Goal: Communication & Community: Answer question/provide support

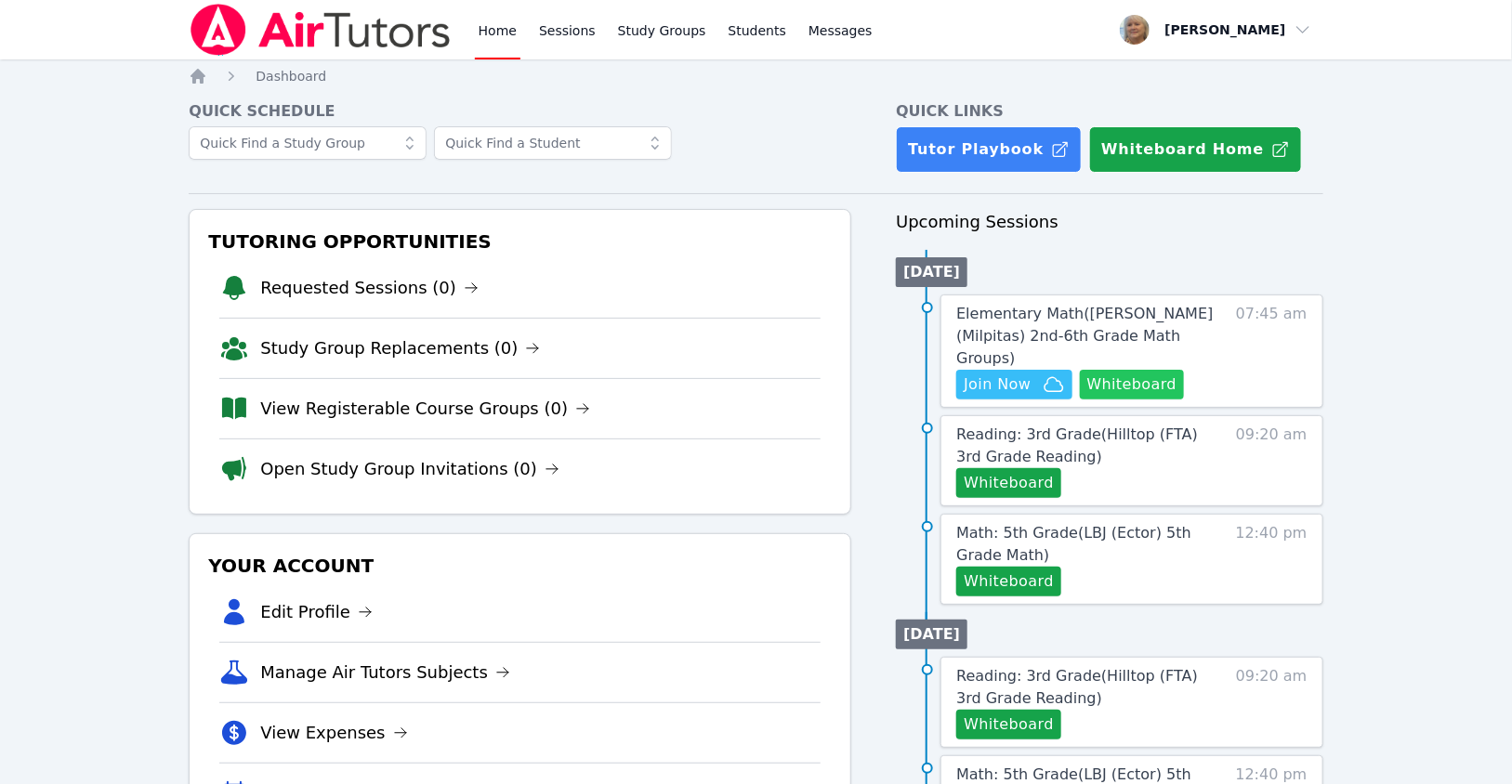
click at [1080, 399] on button "Whiteboard" at bounding box center [1132, 384] width 105 height 30
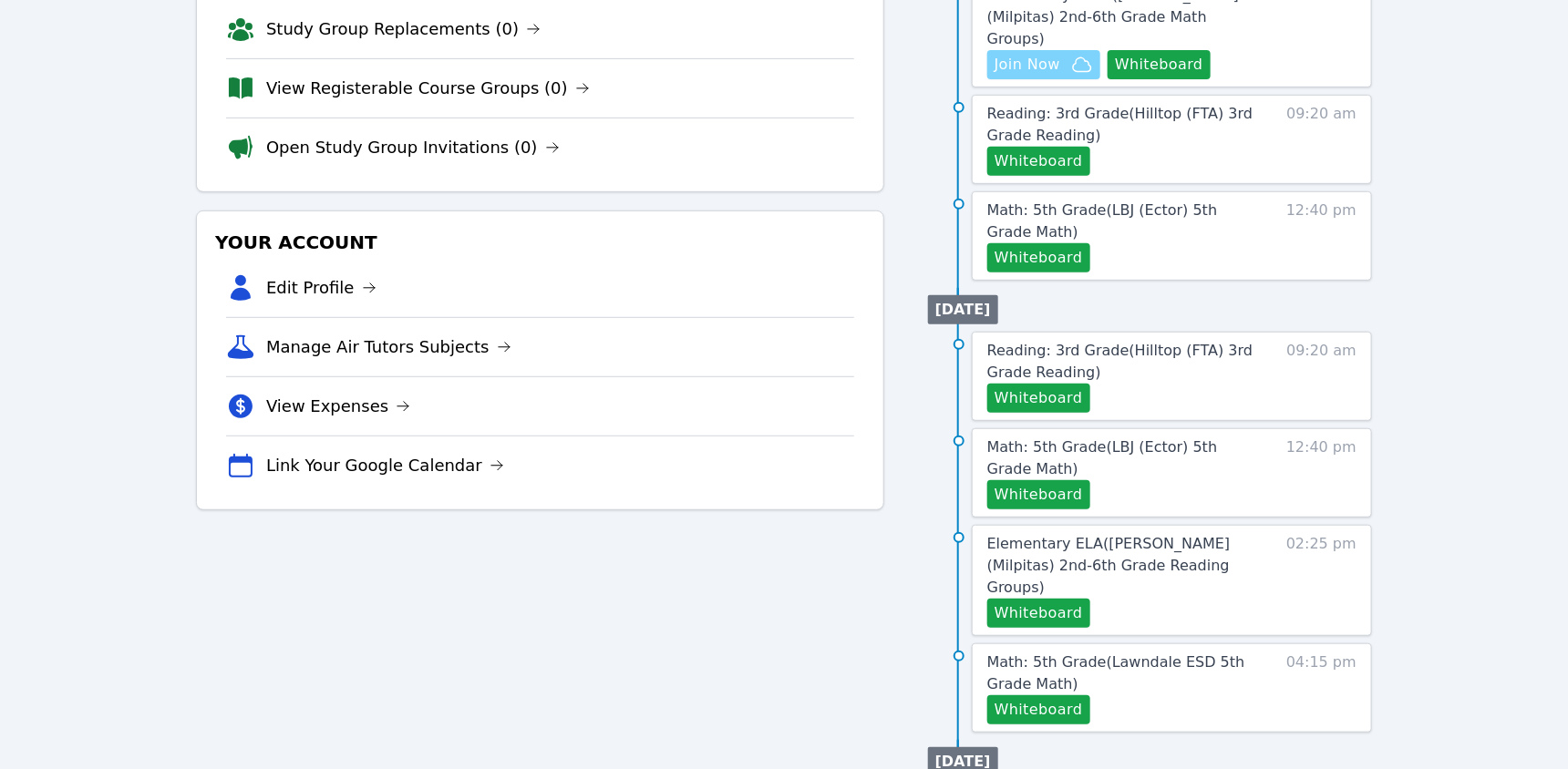
scroll to position [321, 0]
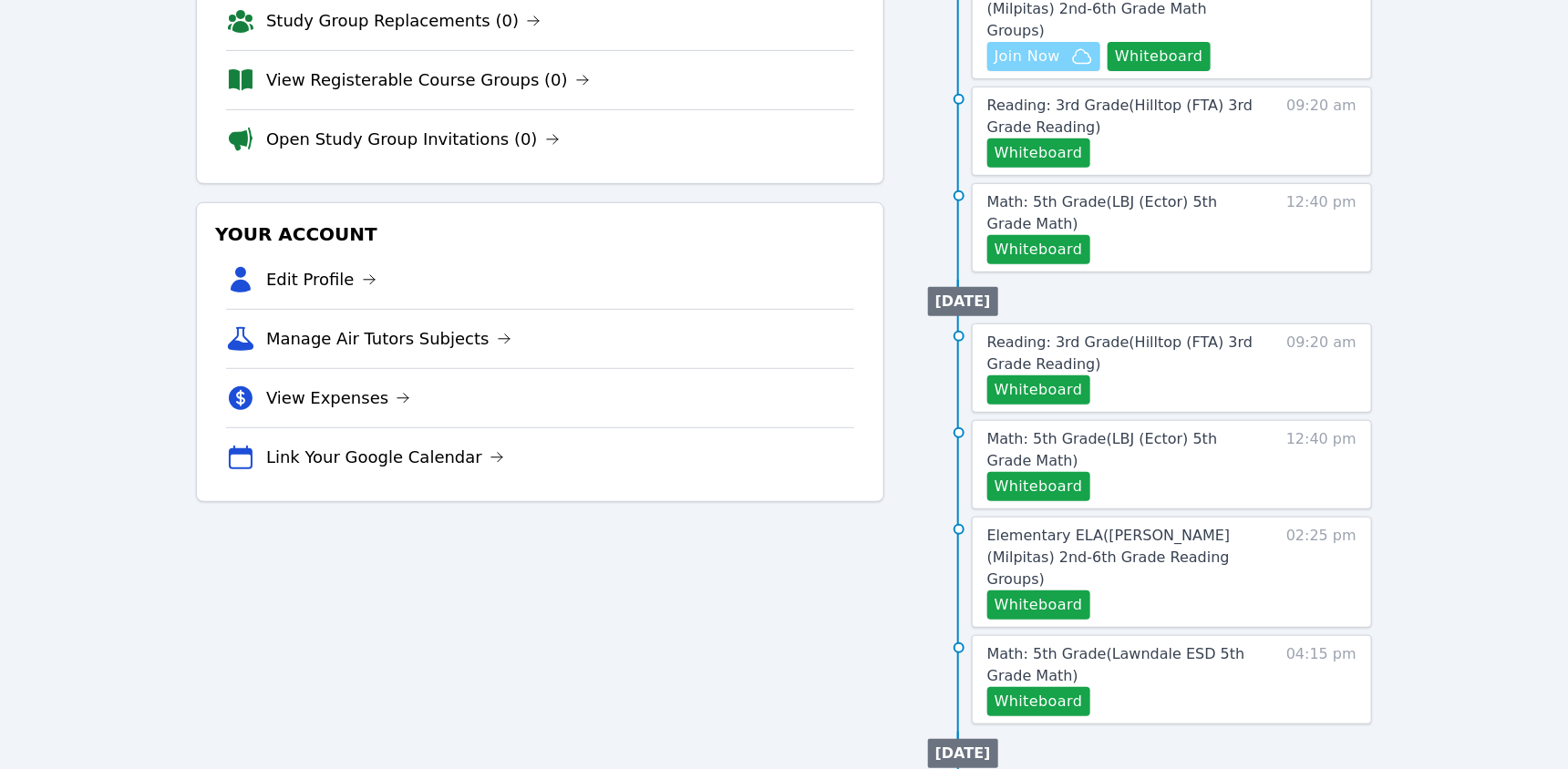
click at [1060, 67] on span "Join Now" at bounding box center [1027, 56] width 65 height 22
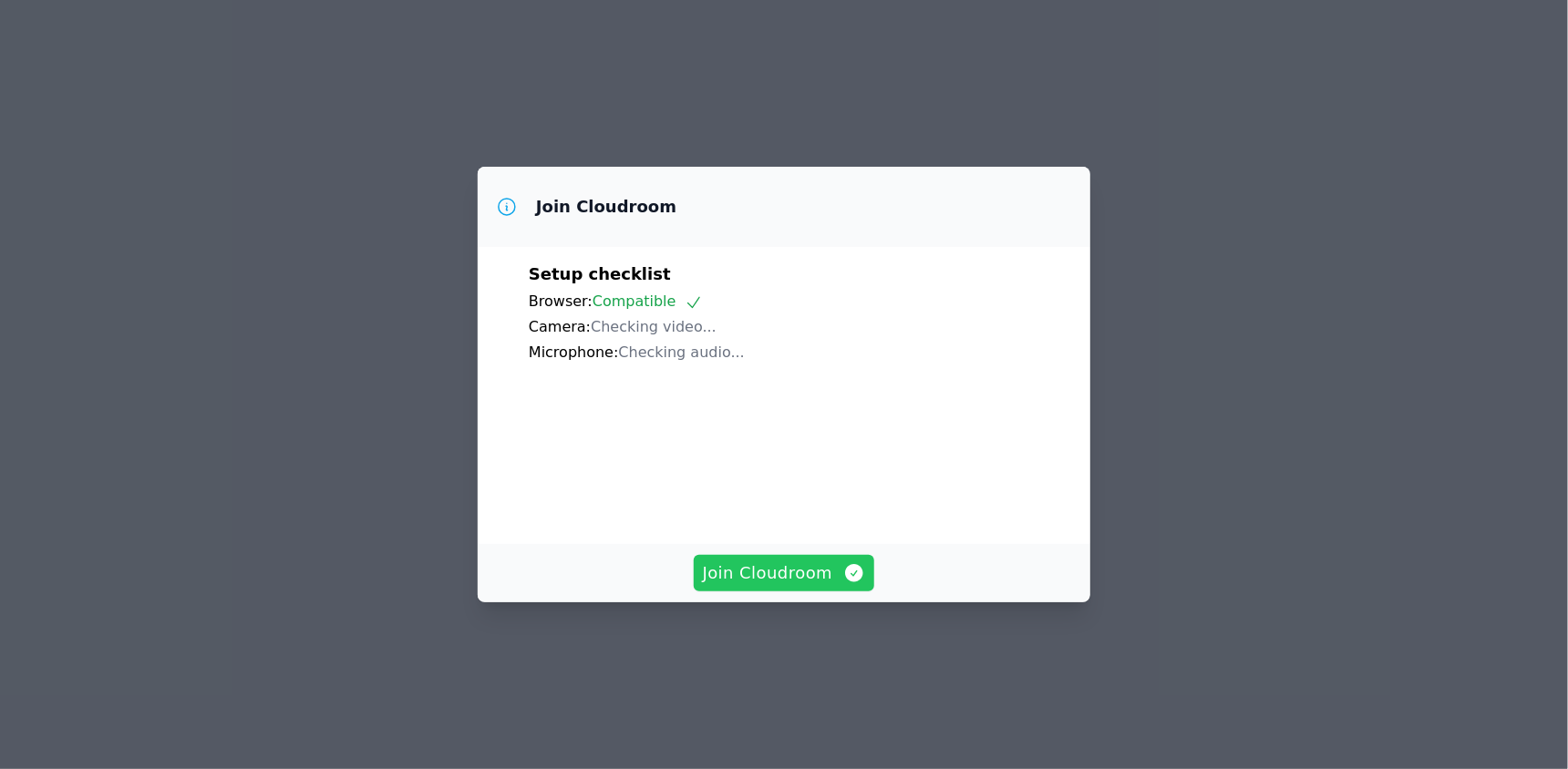
click at [818, 585] on span "Join Cloudroom" at bounding box center [784, 572] width 163 height 26
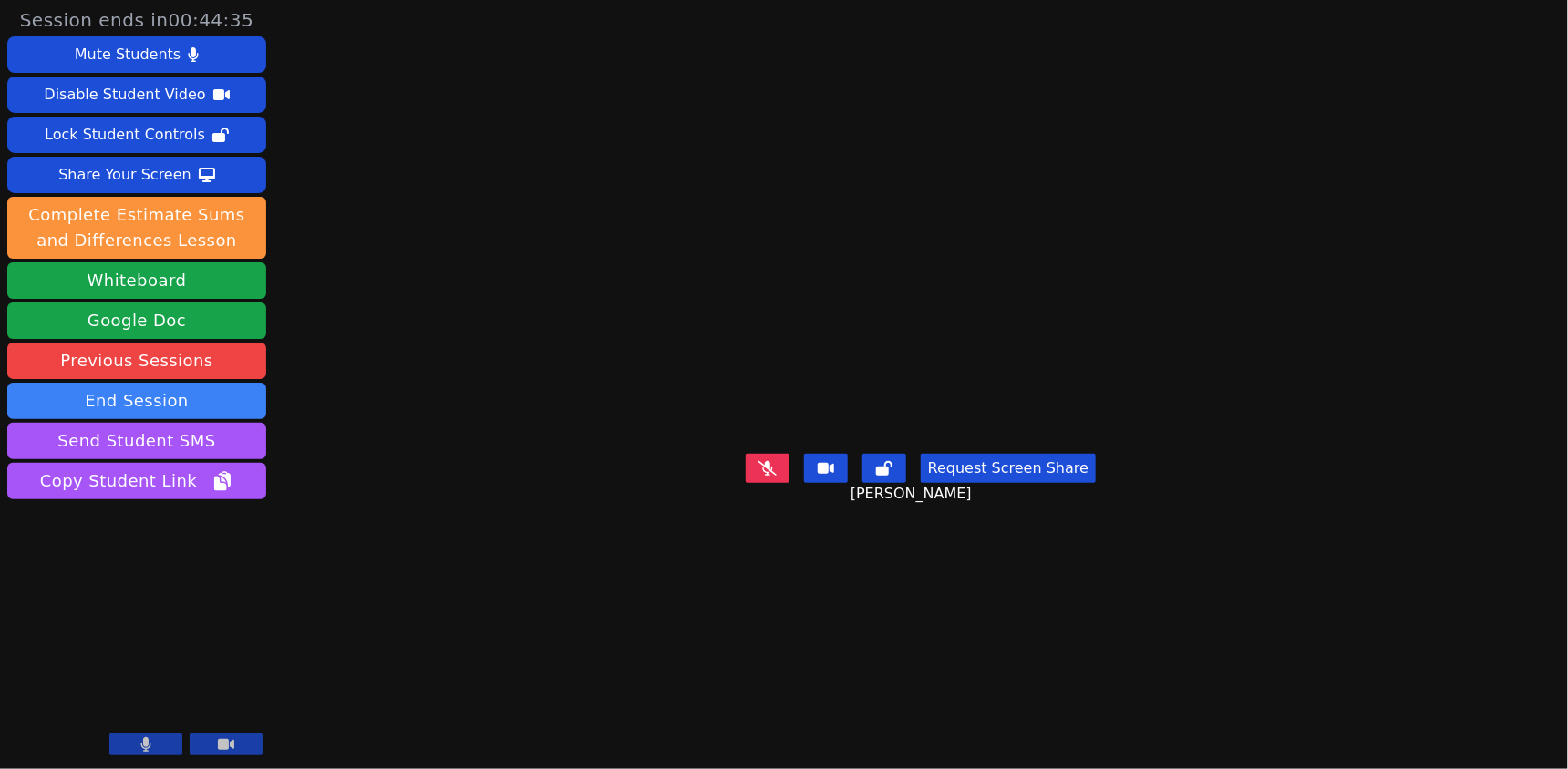
click at [753, 482] on button at bounding box center [767, 468] width 44 height 29
click at [762, 476] on icon at bounding box center [766, 467] width 10 height 14
click at [758, 476] on icon at bounding box center [766, 467] width 18 height 14
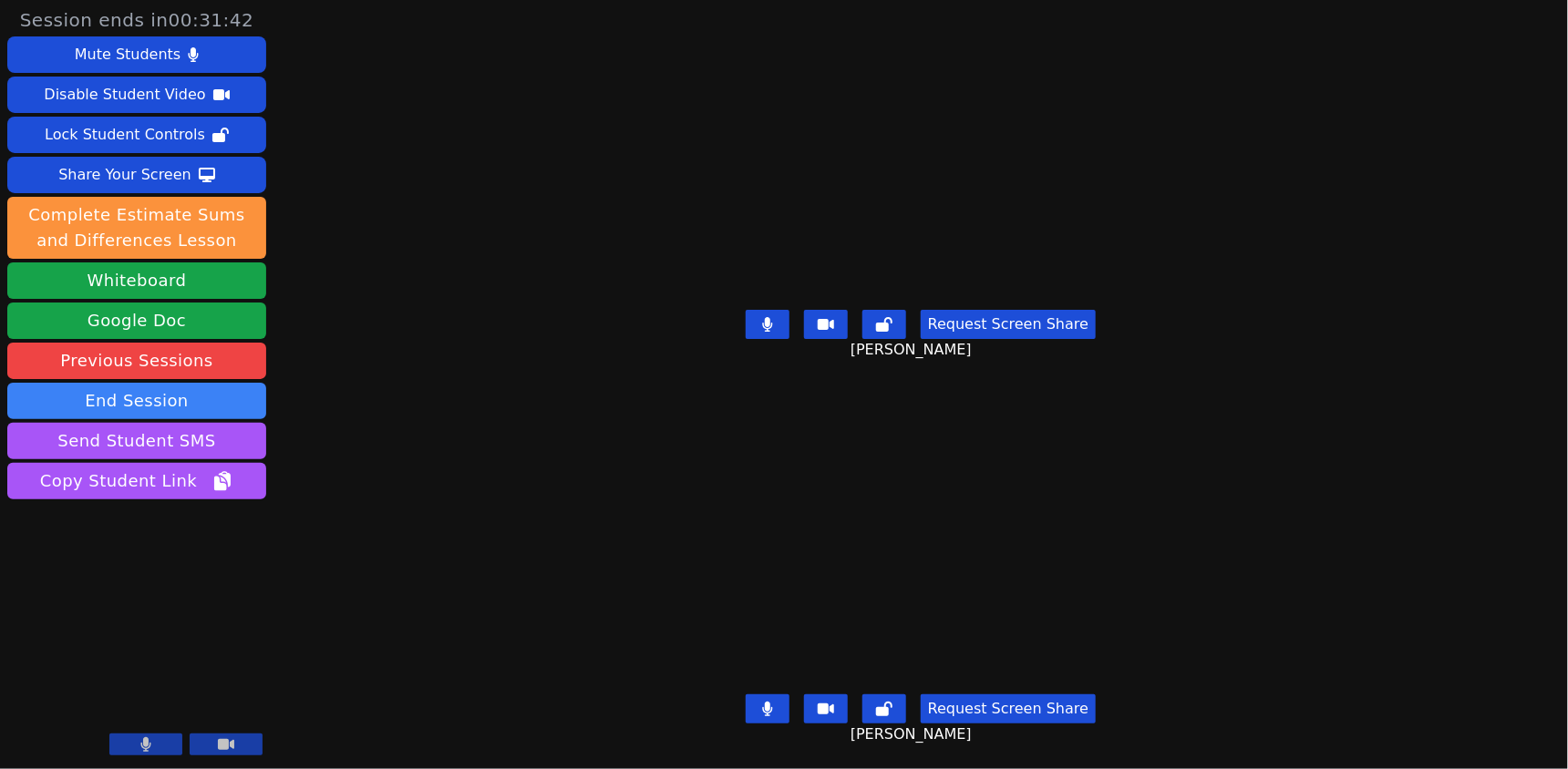
click at [762, 707] on icon at bounding box center [766, 708] width 10 height 14
click at [752, 316] on button at bounding box center [767, 323] width 44 height 29
click at [758, 704] on icon at bounding box center [766, 708] width 18 height 14
click at [762, 705] on icon at bounding box center [766, 708] width 10 height 14
click at [754, 708] on button at bounding box center [767, 708] width 44 height 29
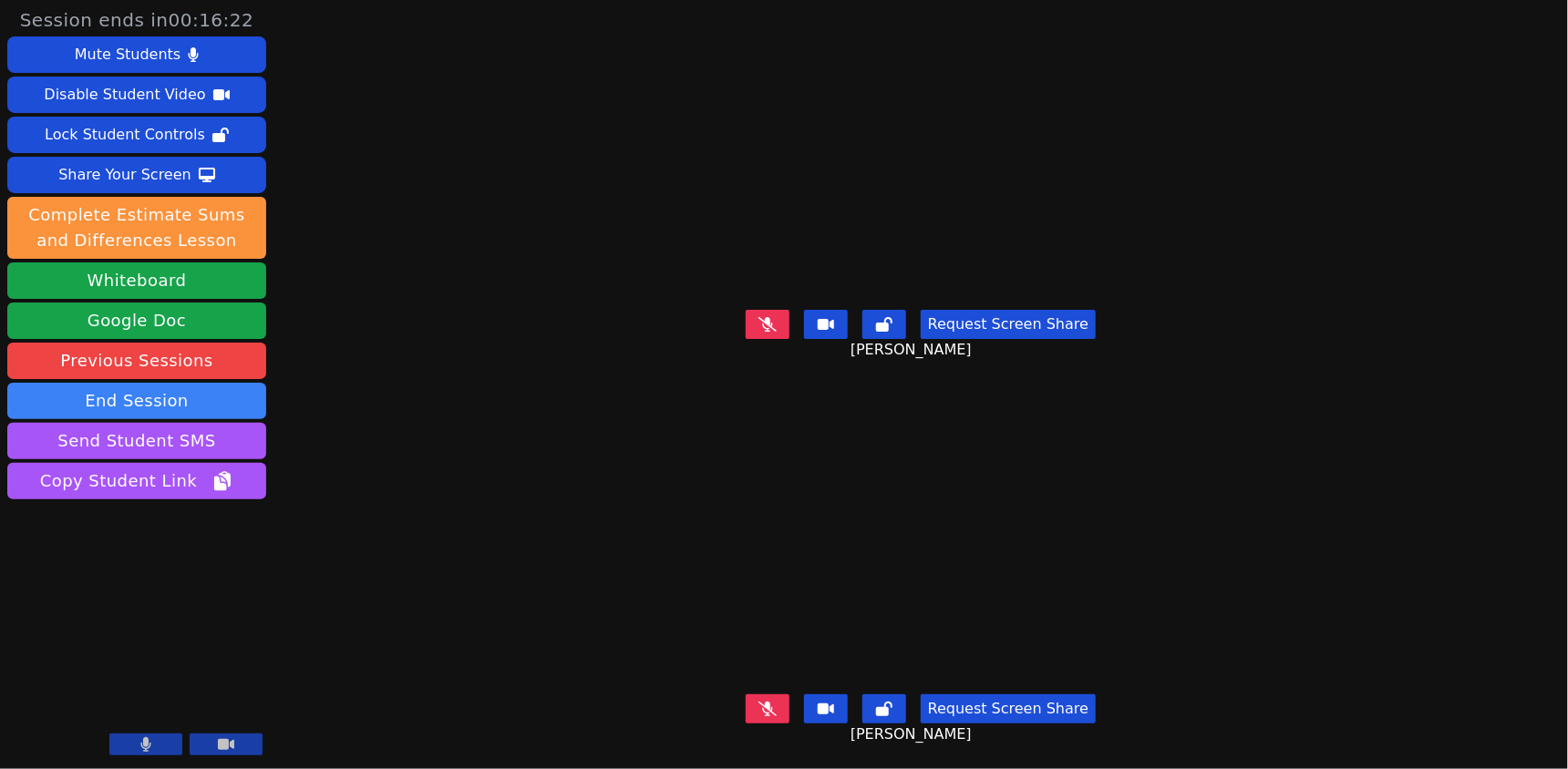
click at [758, 319] on icon at bounding box center [766, 323] width 18 height 14
drag, startPoint x: 744, startPoint y: 322, endPoint x: 740, endPoint y: 334, distance: 12.6
click at [762, 321] on icon at bounding box center [766, 323] width 10 height 14
click at [746, 702] on button at bounding box center [767, 708] width 44 height 29
click at [774, 724] on div "Request Screen Share Ayden Alponte" at bounding box center [920, 723] width 665 height 73
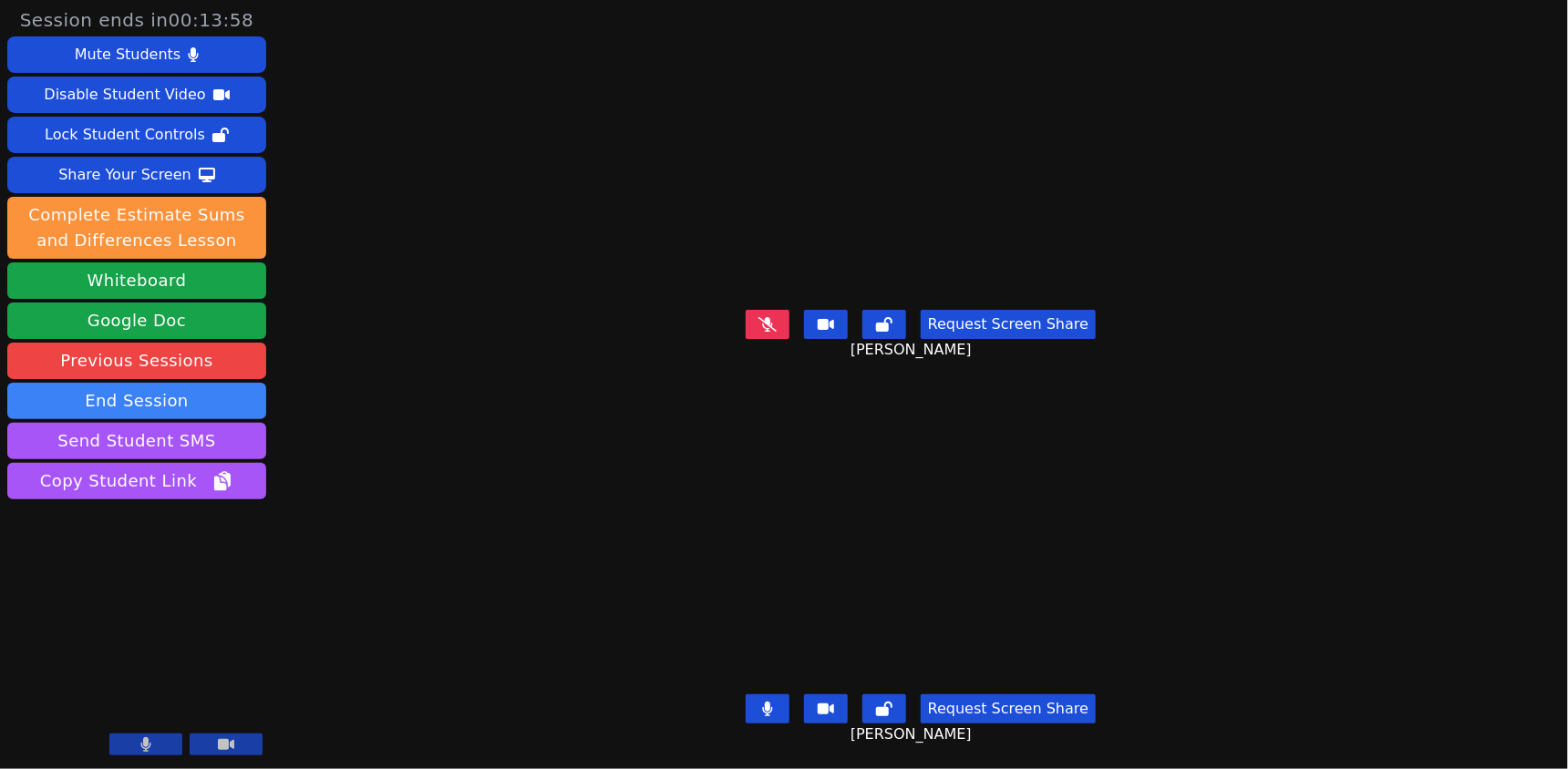
click at [750, 717] on button at bounding box center [767, 708] width 44 height 29
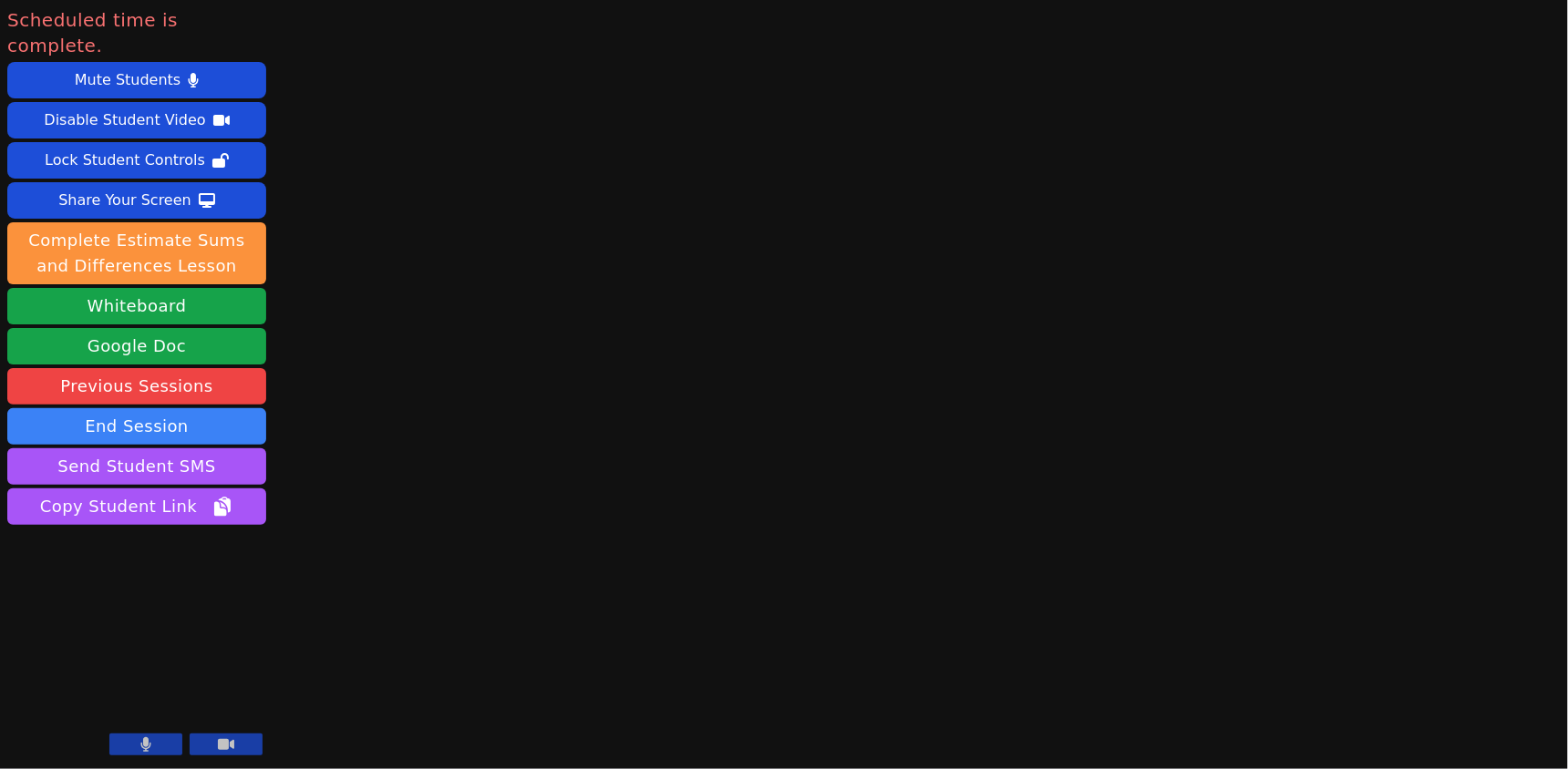
scroll to position [76, 0]
click at [211, 445] on button "End Session" at bounding box center [137, 427] width 259 height 37
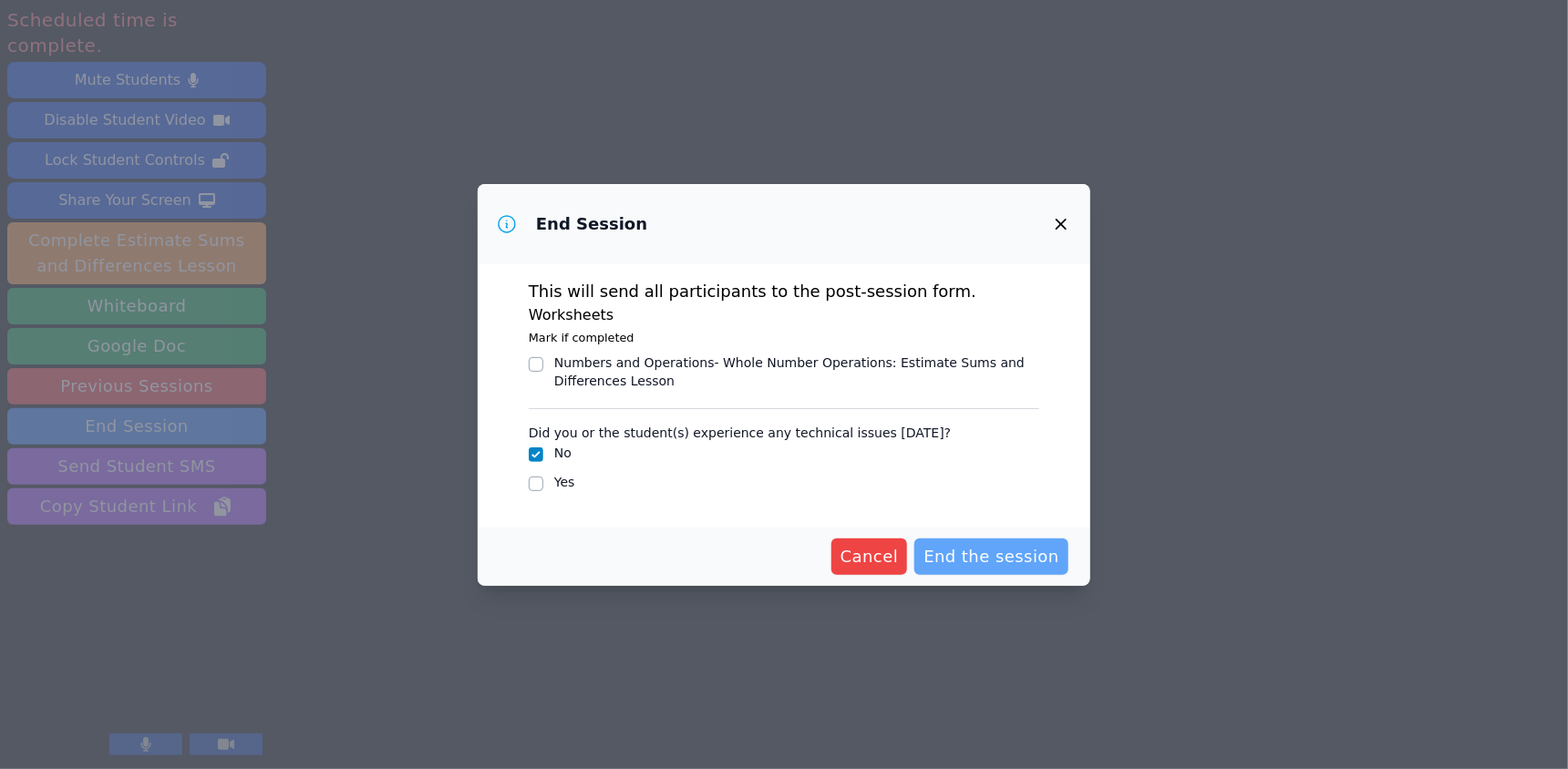
click at [1059, 569] on span "End the session" at bounding box center [992, 556] width 136 height 26
click at [1293, 355] on div "End Session This will send all participants to the post-session form. Worksheet…" at bounding box center [784, 384] width 1568 height 769
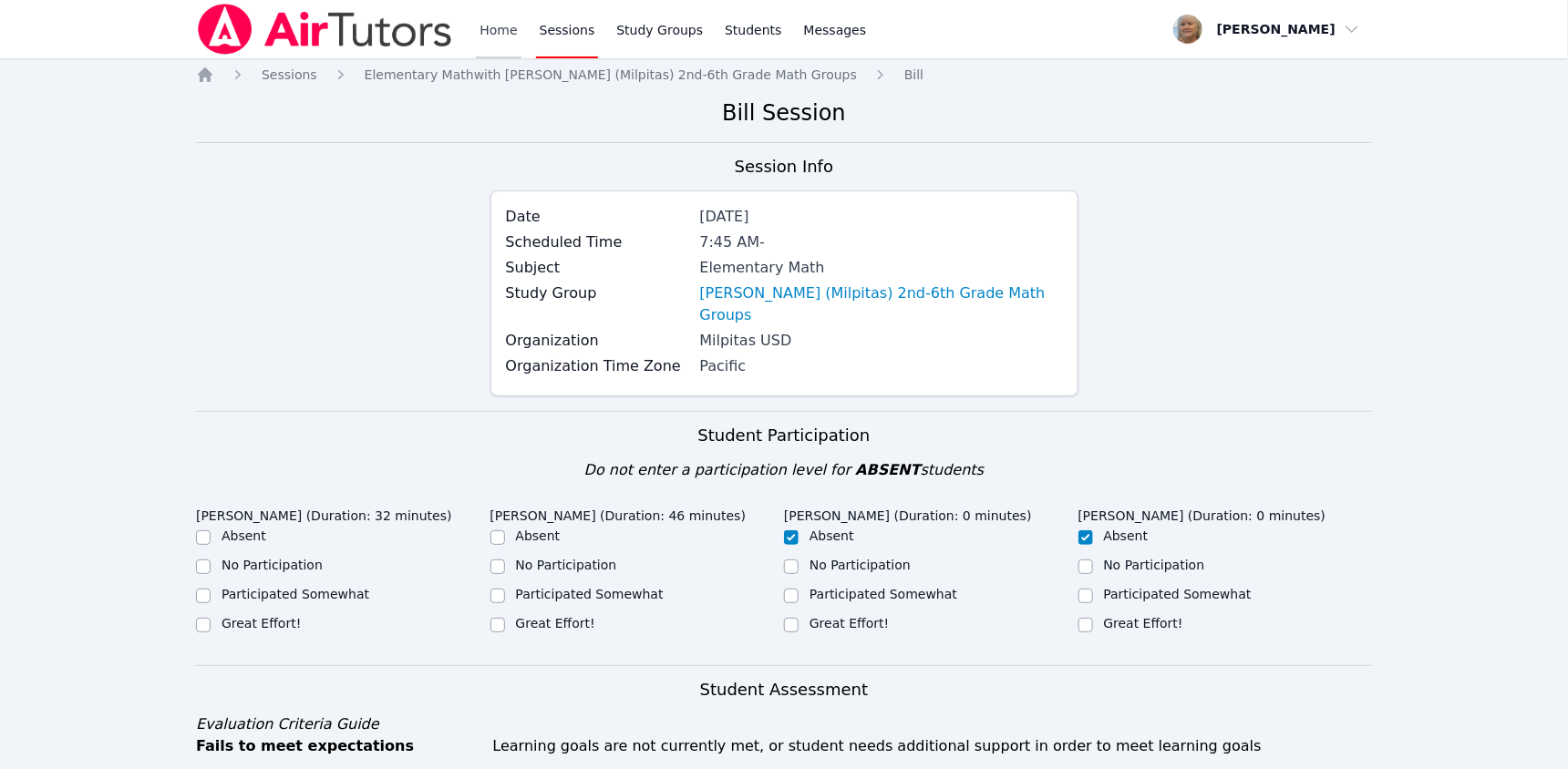
click at [520, 38] on link "Home" at bounding box center [498, 29] width 44 height 59
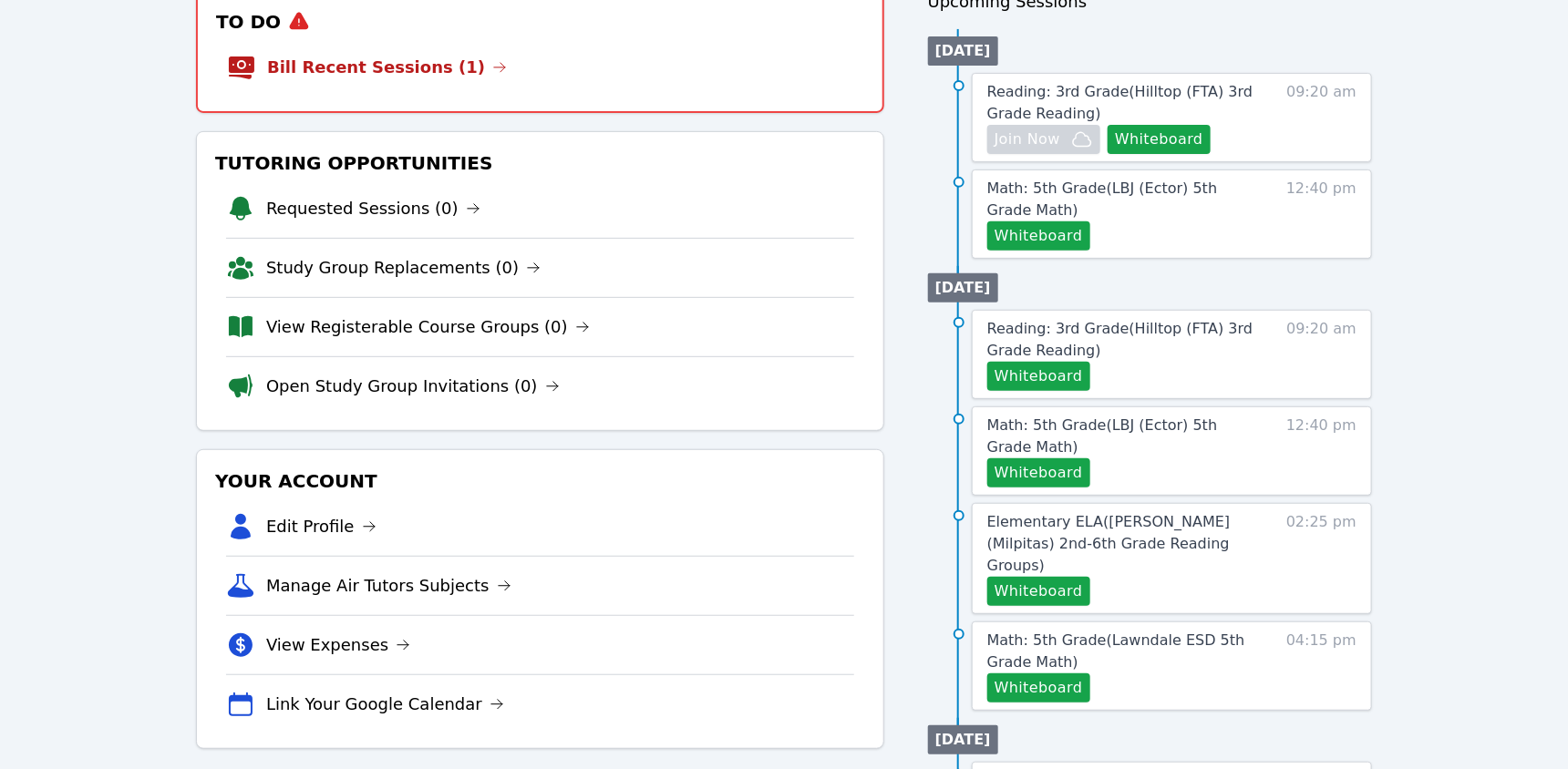
scroll to position [227, 0]
